Goal: Task Accomplishment & Management: Manage account settings

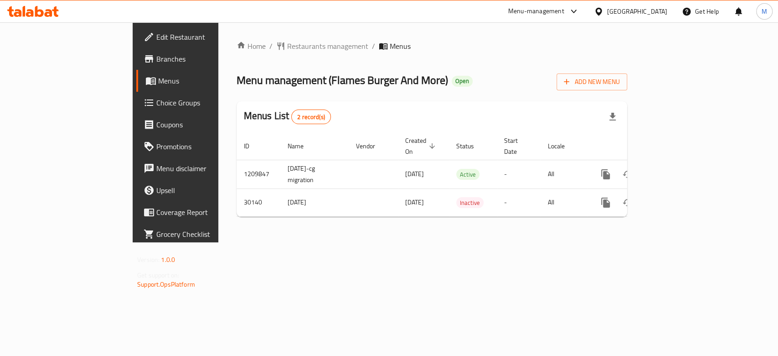
click at [156, 107] on span "Choice Groups" at bounding box center [205, 102] width 99 height 11
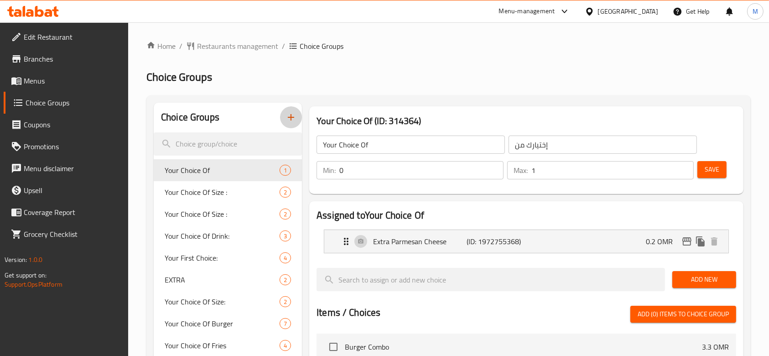
click at [289, 113] on icon "button" at bounding box center [290, 117] width 11 height 11
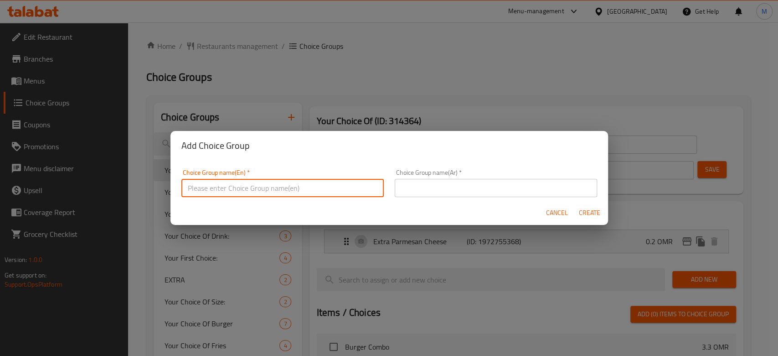
click at [350, 191] on input "text" at bounding box center [282, 188] width 202 height 18
type input "your choice of side item"
click at [424, 199] on div "Choice Group name(Ar)   * Choice Group name(Ar) *" at bounding box center [495, 183] width 213 height 39
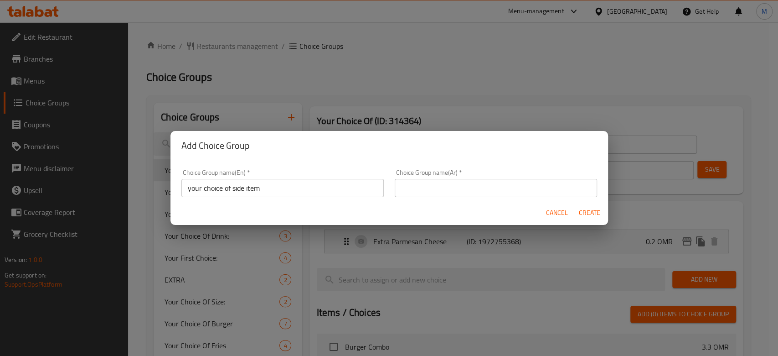
click at [426, 196] on input "text" at bounding box center [496, 188] width 202 height 18
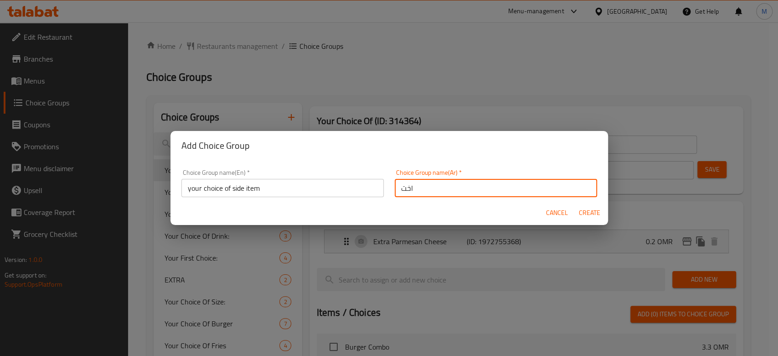
type input "اختيارك من الطبق الجانبي"
click at [593, 213] on span "Create" at bounding box center [590, 212] width 22 height 11
type input "your choice of side item"
type input "اختيارك من الطبق الجانبي"
type input "0"
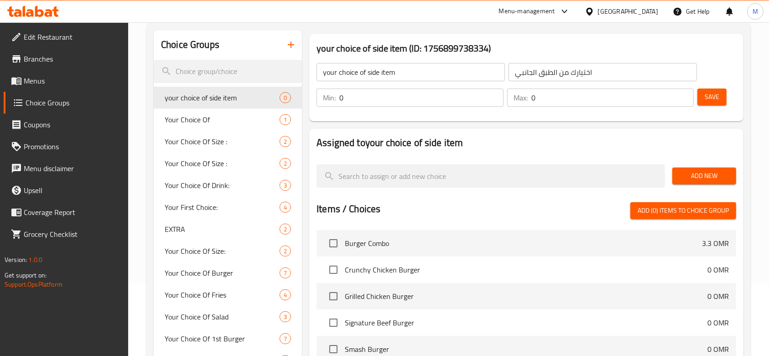
scroll to position [61, 0]
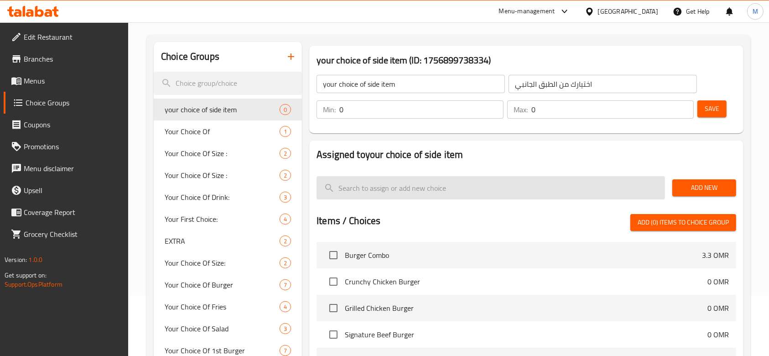
click at [437, 191] on input "search" at bounding box center [490, 187] width 348 height 23
type input "ب"
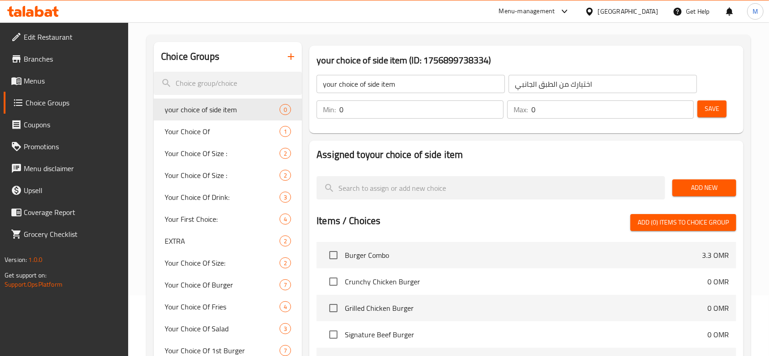
click at [704, 195] on button "Add New" at bounding box center [704, 187] width 64 height 17
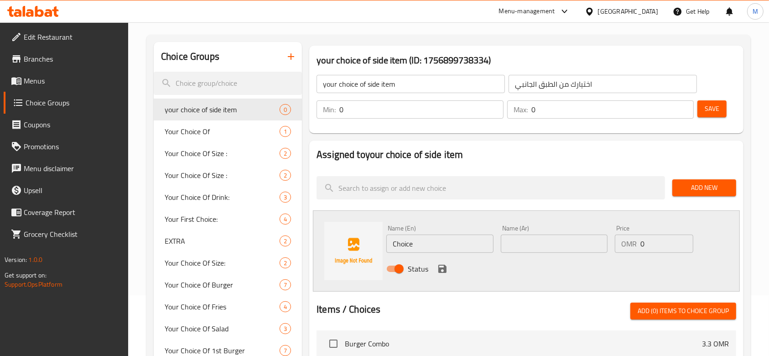
click at [429, 234] on input "Choice" at bounding box center [439, 243] width 107 height 18
type input "C"
type input "Fries"
click at [513, 246] on input "text" at bounding box center [554, 243] width 107 height 18
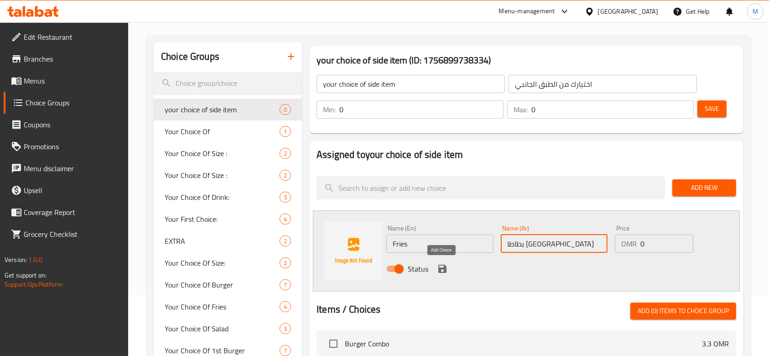
type input "بطاطا [GEOGRAPHIC_DATA]"
click at [446, 264] on icon "save" at bounding box center [442, 268] width 11 height 11
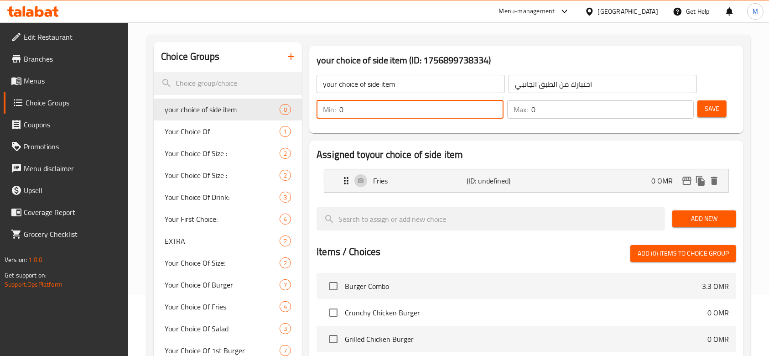
click at [387, 112] on input "0" at bounding box center [421, 109] width 164 height 18
type input "1"
click at [570, 112] on input "0" at bounding box center [612, 109] width 163 height 18
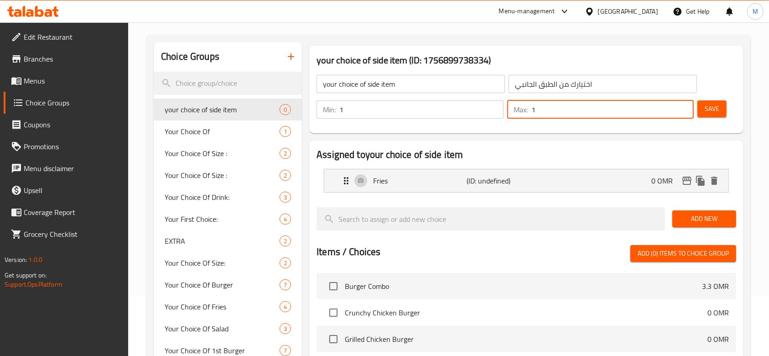
type input "1"
click at [705, 110] on span "Save" at bounding box center [711, 108] width 15 height 11
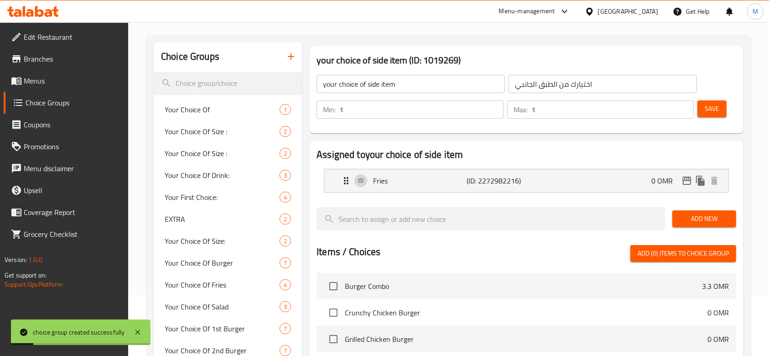
click at [45, 106] on span "Choice Groups" at bounding box center [74, 102] width 96 height 11
click at [46, 83] on span "Menus" at bounding box center [73, 80] width 98 height 11
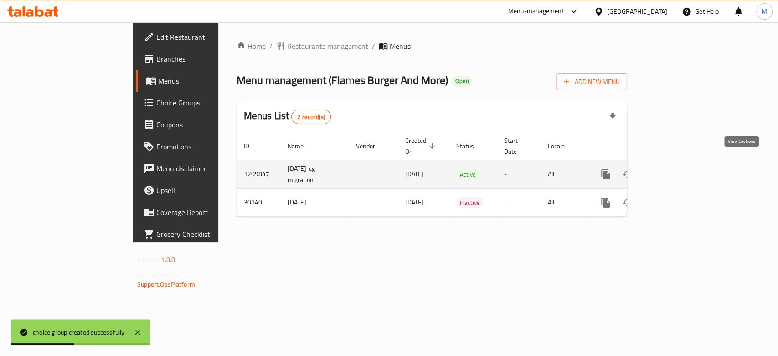
click at [677, 169] on icon "enhanced table" at bounding box center [671, 174] width 11 height 11
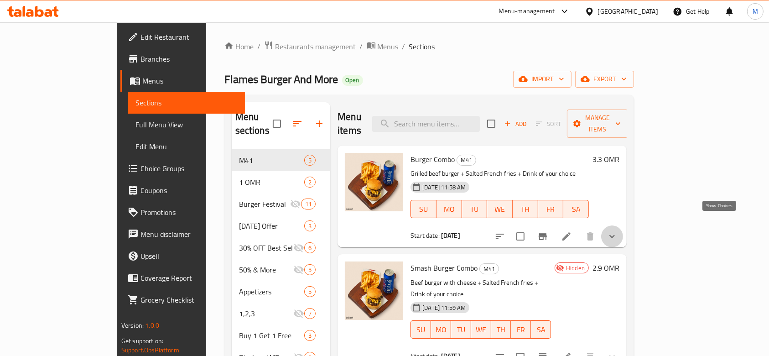
click at [617, 231] on icon "show more" at bounding box center [611, 236] width 11 height 11
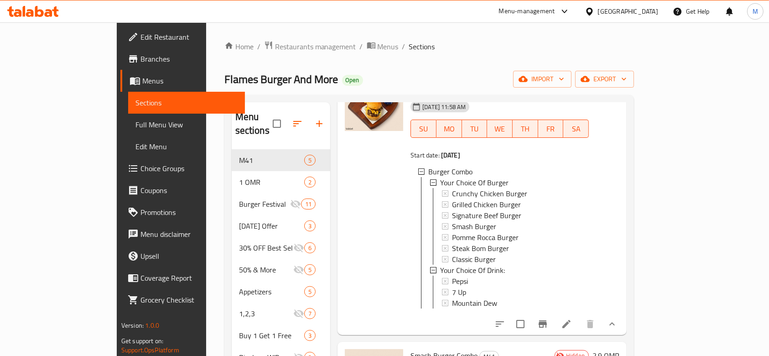
scroll to position [182, 0]
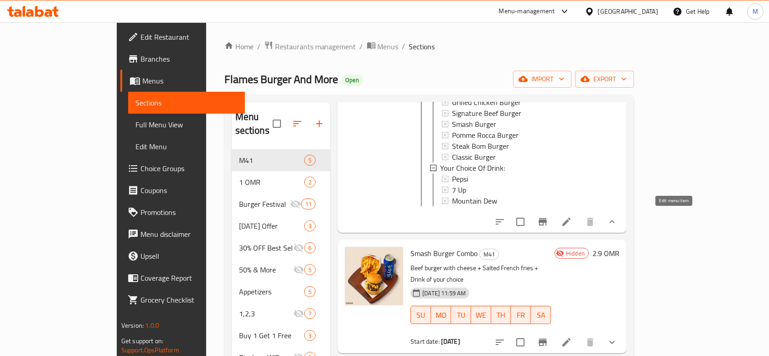
click at [572, 217] on icon at bounding box center [566, 221] width 11 height 11
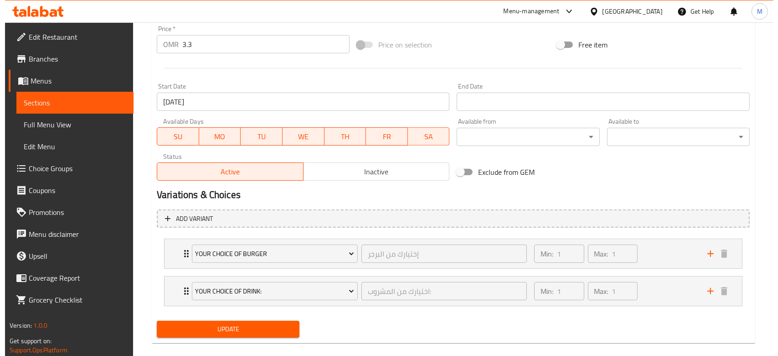
scroll to position [354, 0]
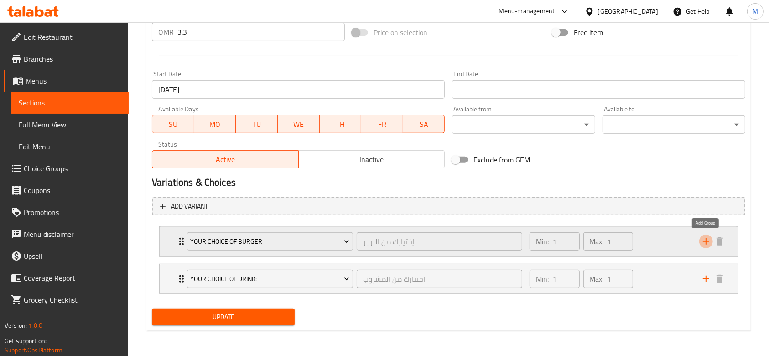
click at [707, 239] on icon "add" at bounding box center [705, 241] width 11 height 11
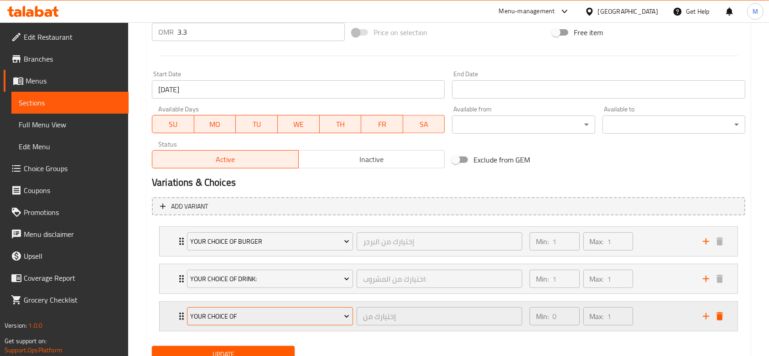
click at [283, 310] on span "Your Choice Of" at bounding box center [269, 315] width 159 height 11
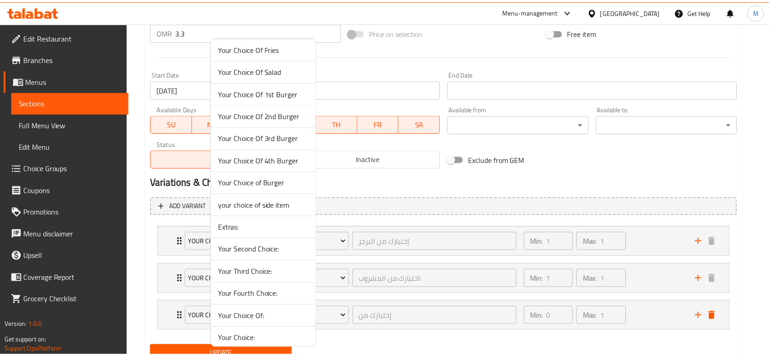
scroll to position [182, 0]
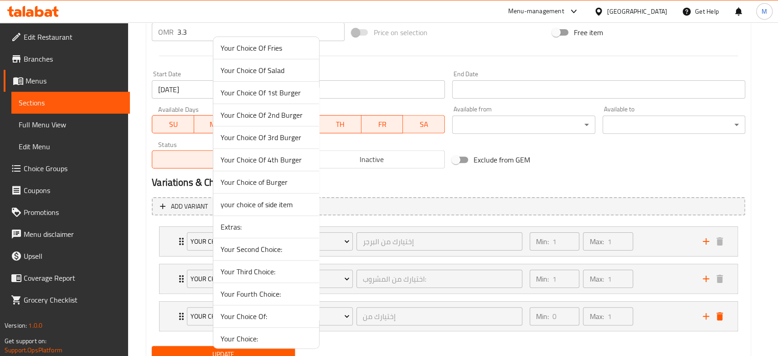
click at [285, 202] on span "your choice of side item" at bounding box center [266, 204] width 91 height 11
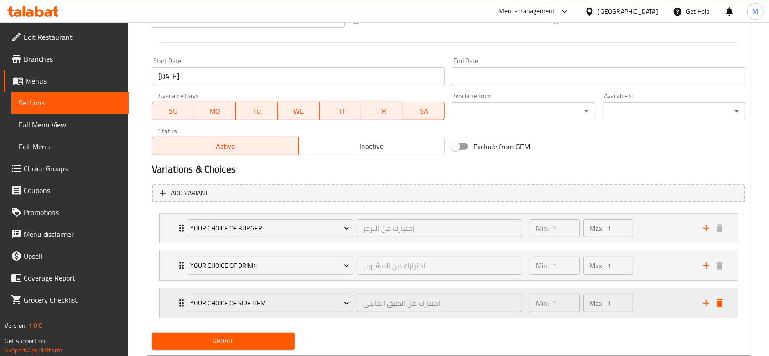
scroll to position [391, 0]
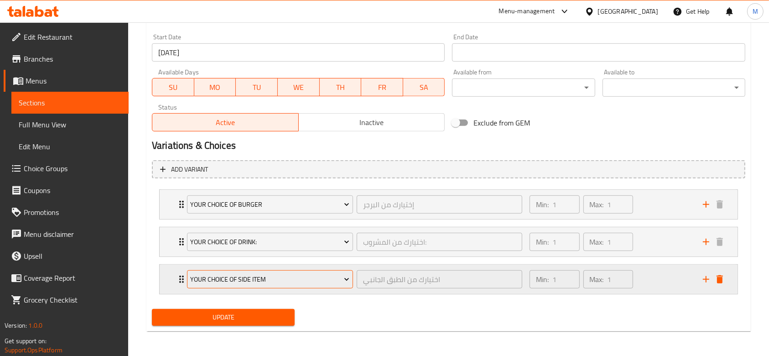
click at [335, 277] on span "your choice of side item" at bounding box center [269, 279] width 159 height 11
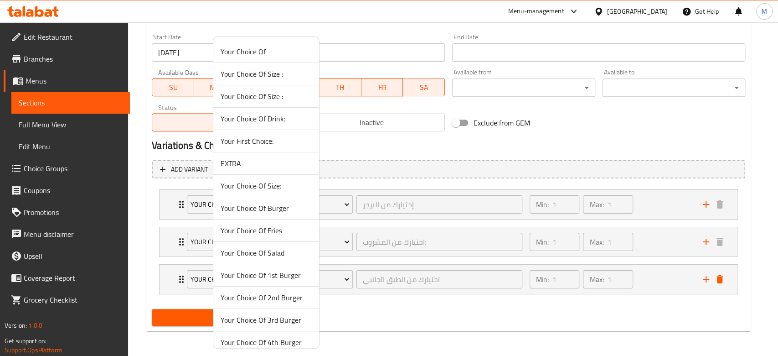
click at [350, 295] on div at bounding box center [389, 178] width 778 height 356
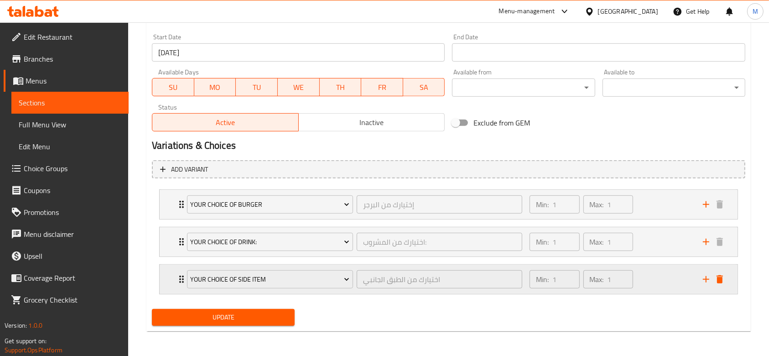
click at [185, 279] on div "your choice of side item" at bounding box center [270, 279] width 170 height 22
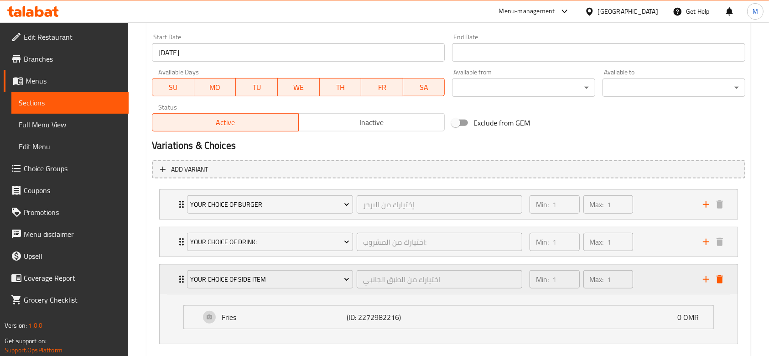
click at [179, 278] on icon "Expand" at bounding box center [181, 279] width 11 height 11
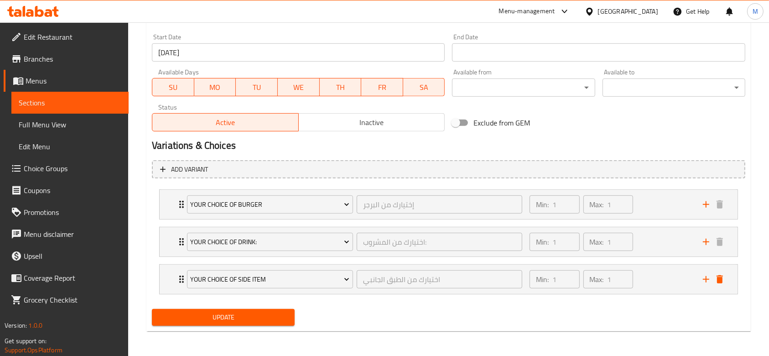
click at [259, 319] on span "Update" at bounding box center [223, 316] width 128 height 11
